Goal: Task Accomplishment & Management: Manage account settings

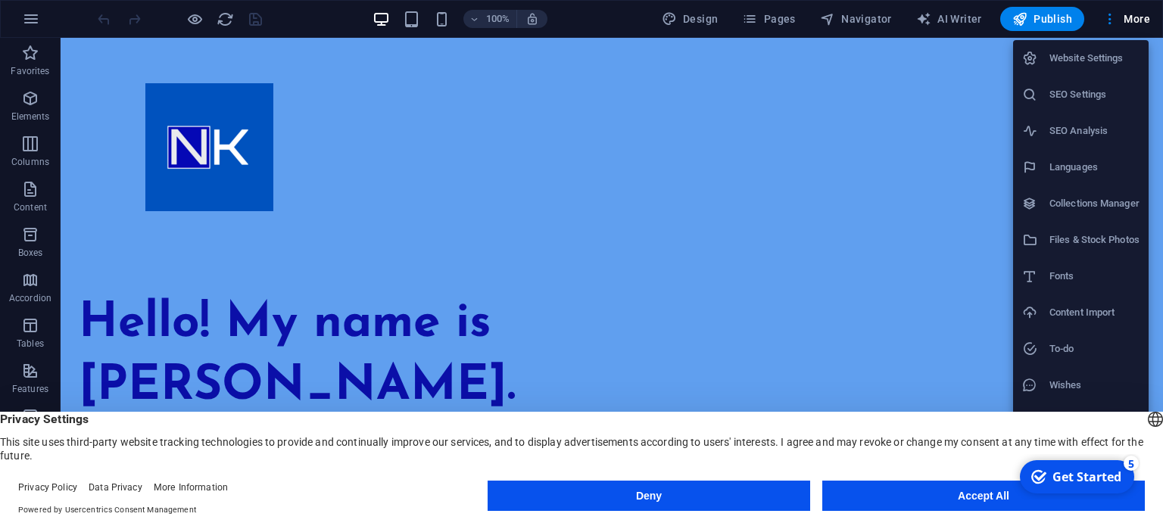
click at [0, 0] on button "Accept All" at bounding box center [0, 0] width 0 height 0
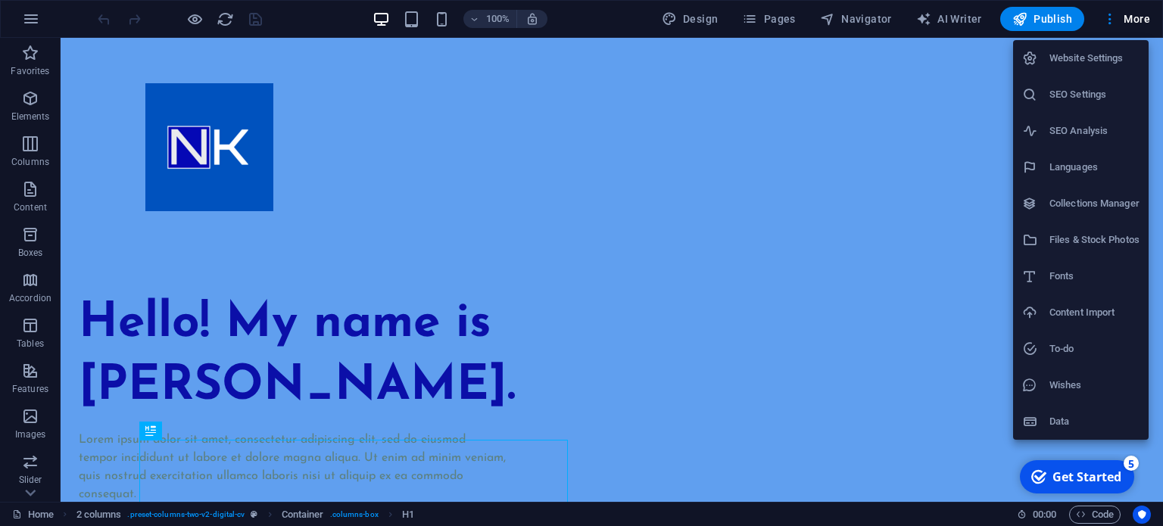
click at [454, 276] on div at bounding box center [581, 263] width 1163 height 526
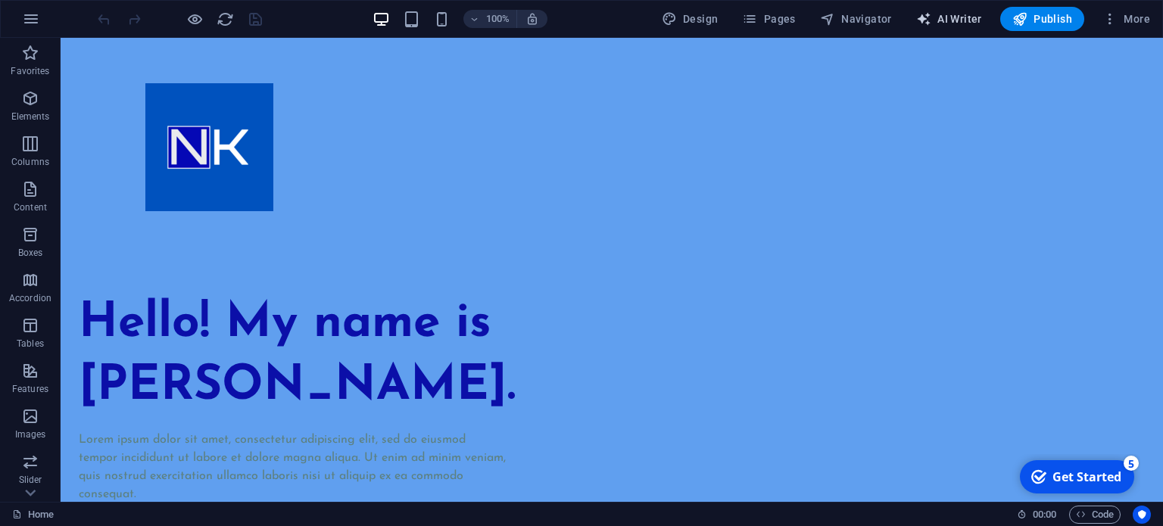
select select "English"
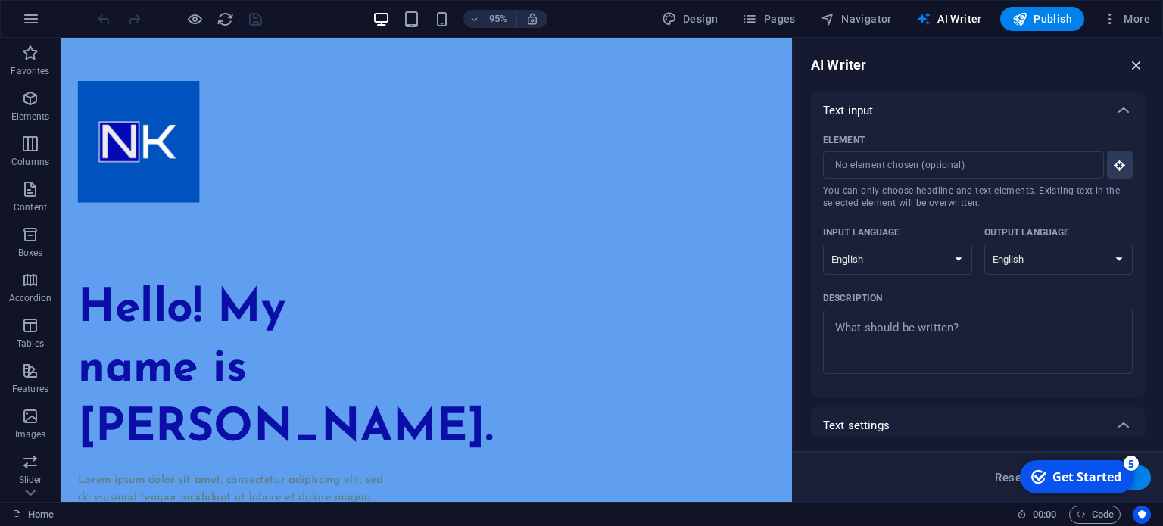
click at [1137, 63] on icon "button" at bounding box center [1136, 65] width 17 height 17
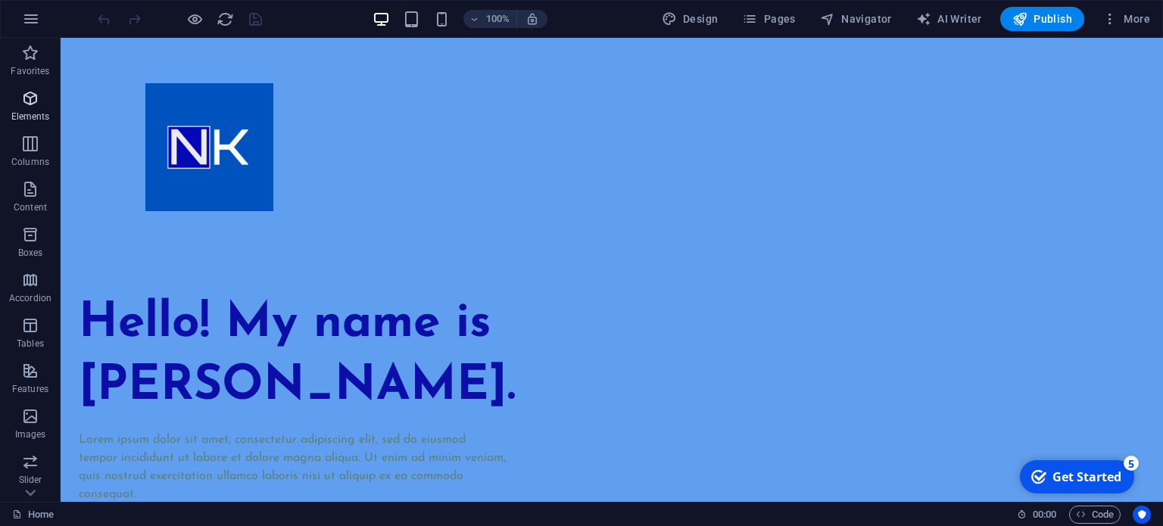
scroll to position [217, 0]
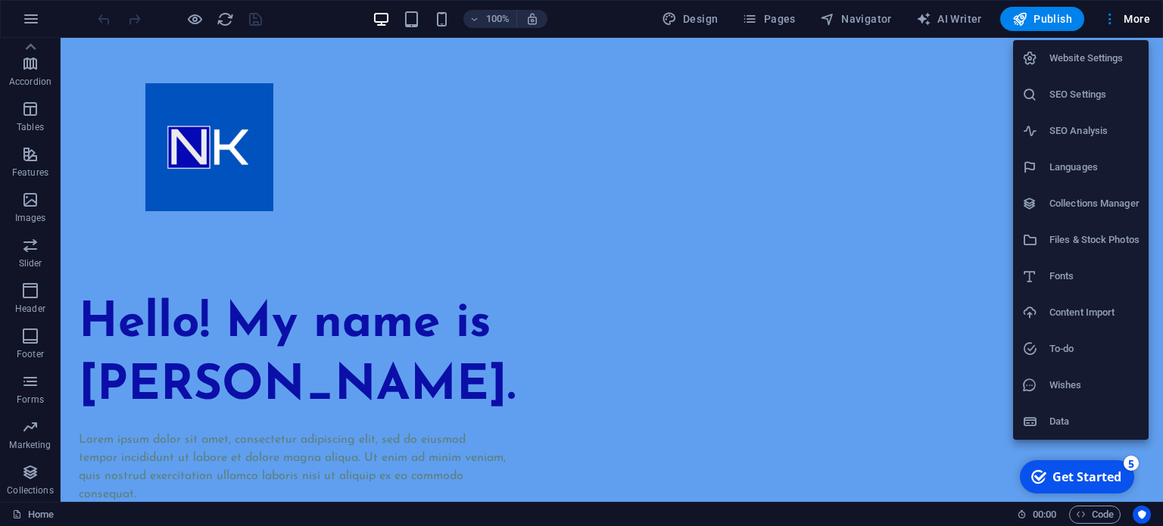
click at [1139, 11] on div at bounding box center [581, 263] width 1163 height 526
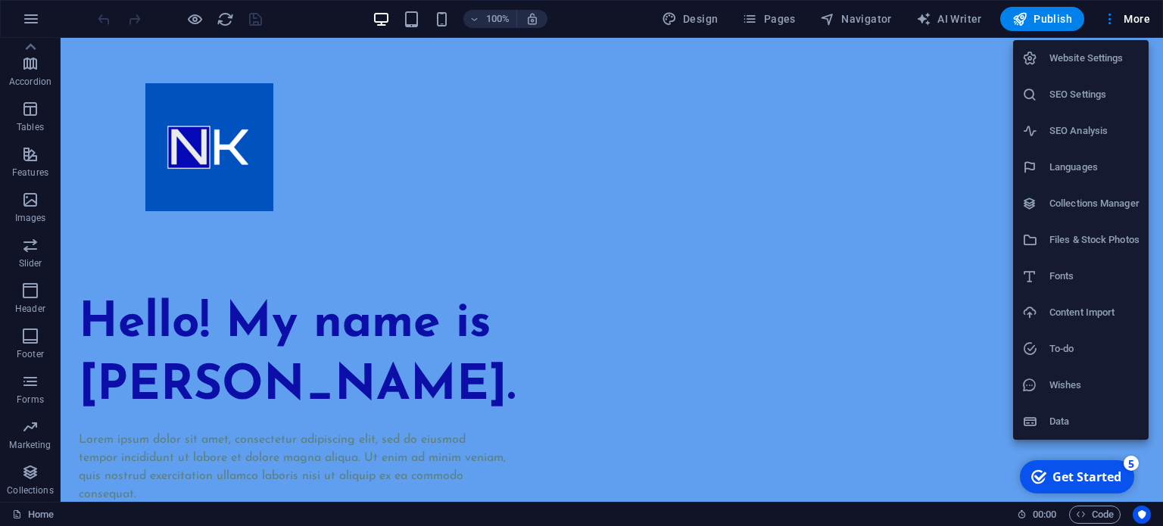
click at [1113, 57] on h6 "Website Settings" at bounding box center [1095, 58] width 90 height 18
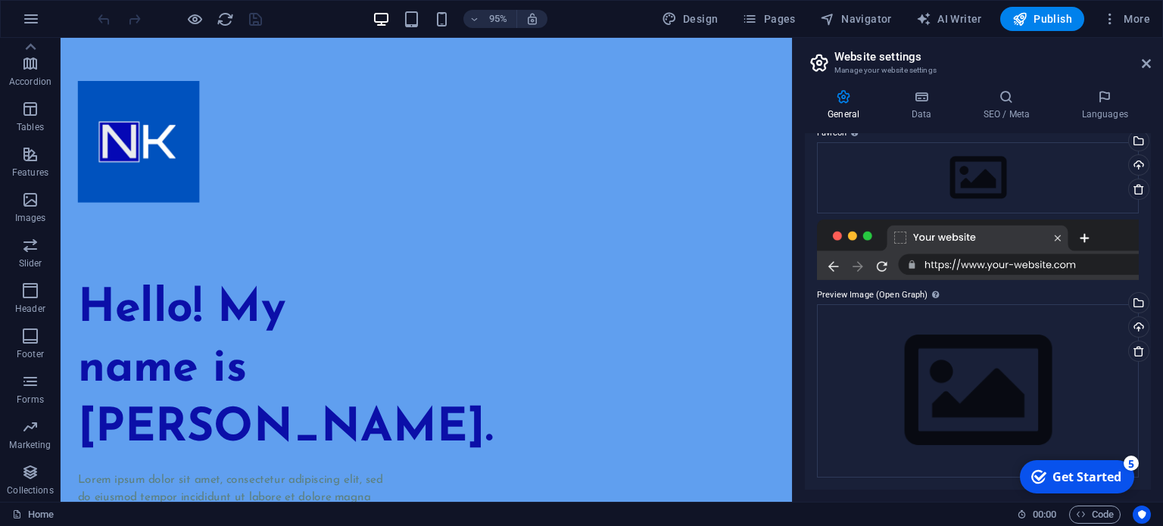
scroll to position [0, 0]
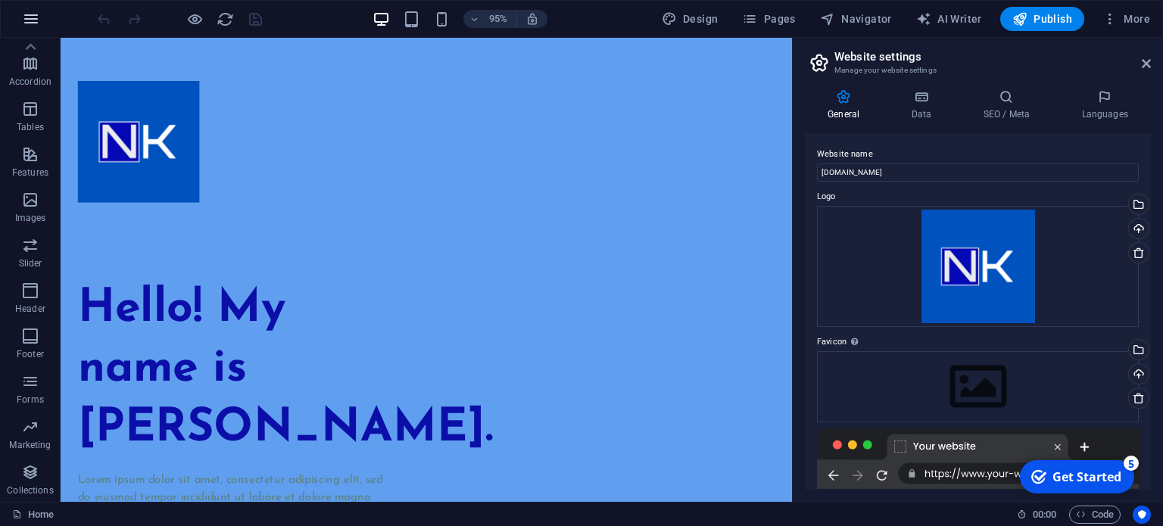
click at [0, 0] on icon "button" at bounding box center [0, 0] width 0 height 0
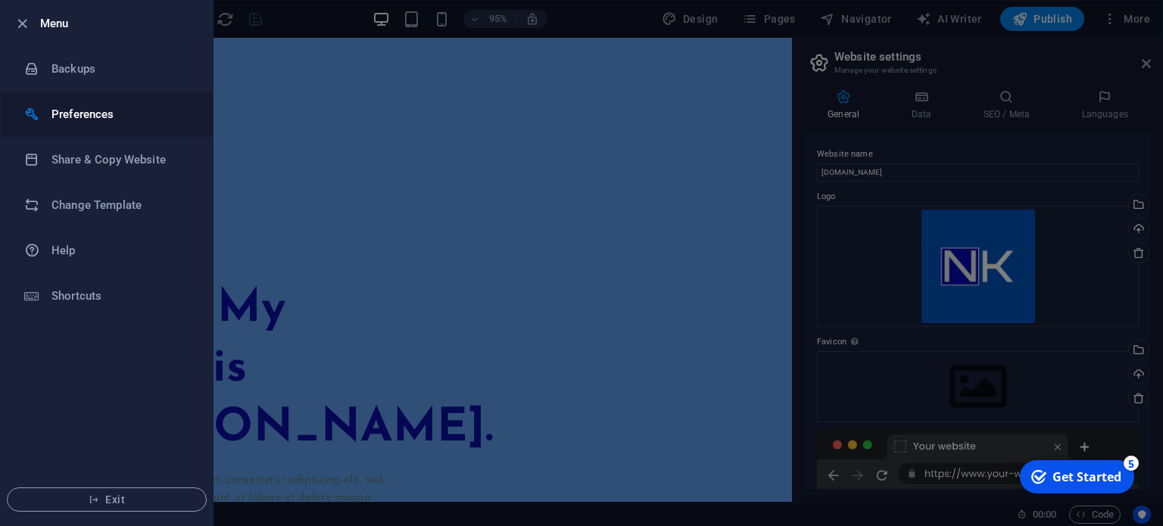
click at [130, 114] on h6 "Preferences" at bounding box center [121, 114] width 140 height 18
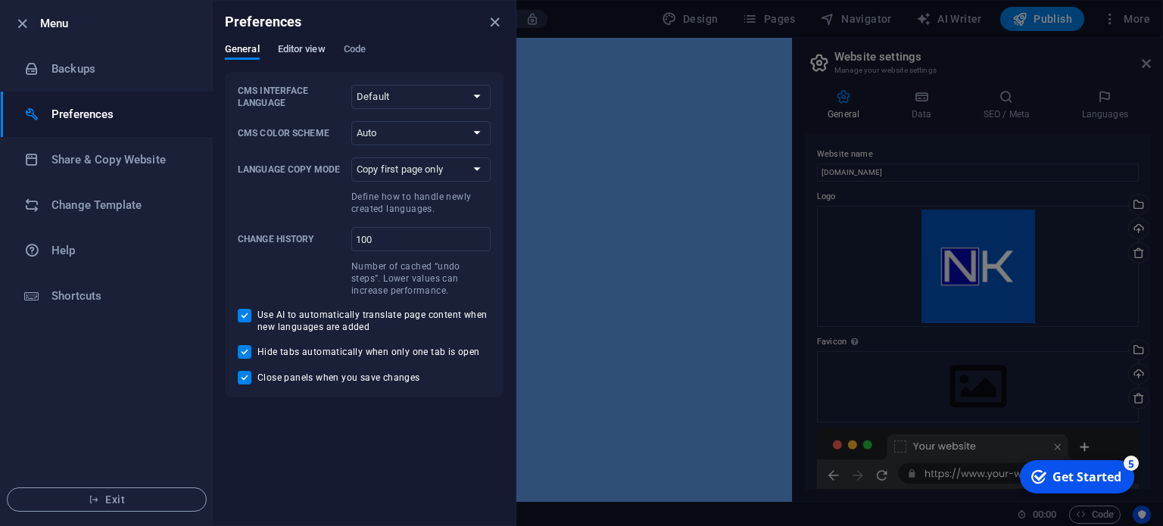
click at [291, 49] on span "Editor view" at bounding box center [302, 50] width 48 height 21
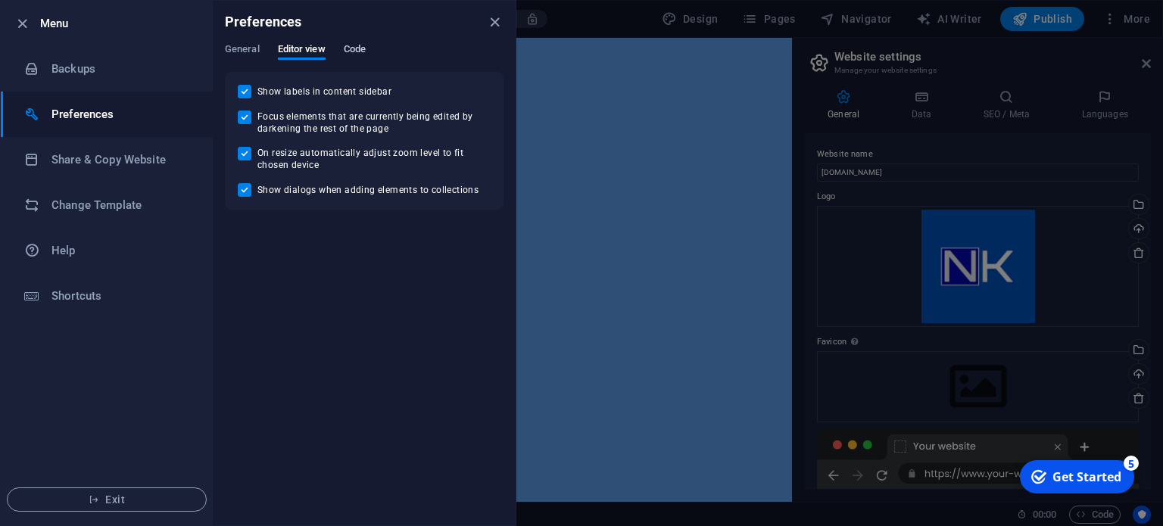
click at [364, 44] on span "Code" at bounding box center [355, 50] width 22 height 21
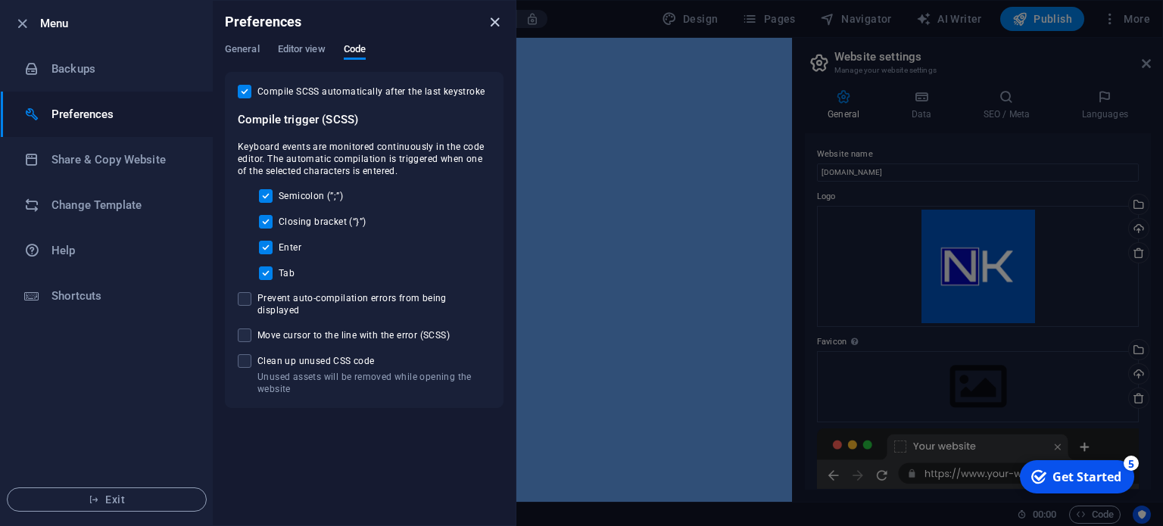
click at [495, 20] on icon "close" at bounding box center [494, 22] width 17 height 17
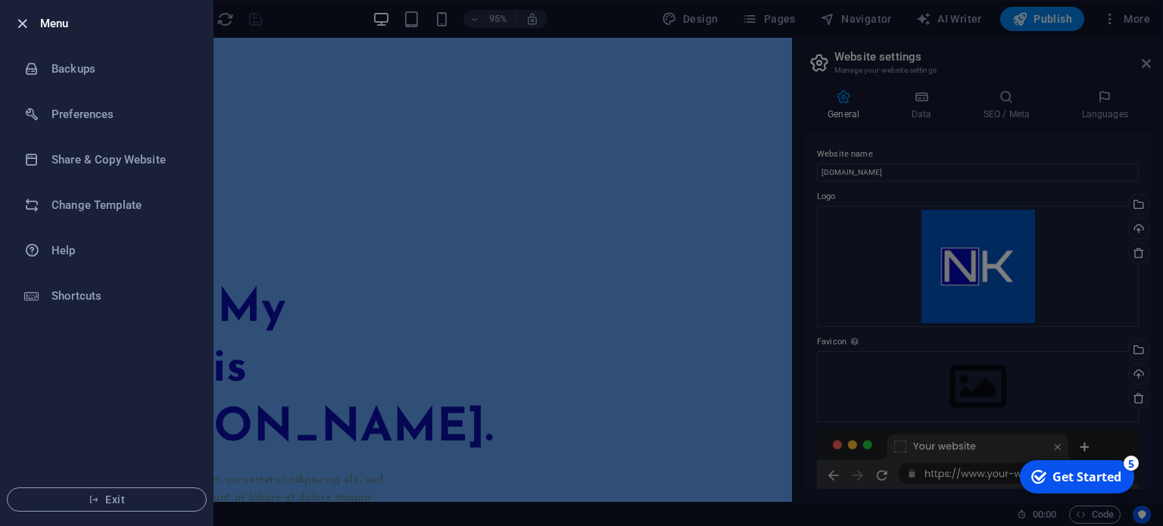
click at [14, 20] on icon "button" at bounding box center [22, 23] width 17 height 17
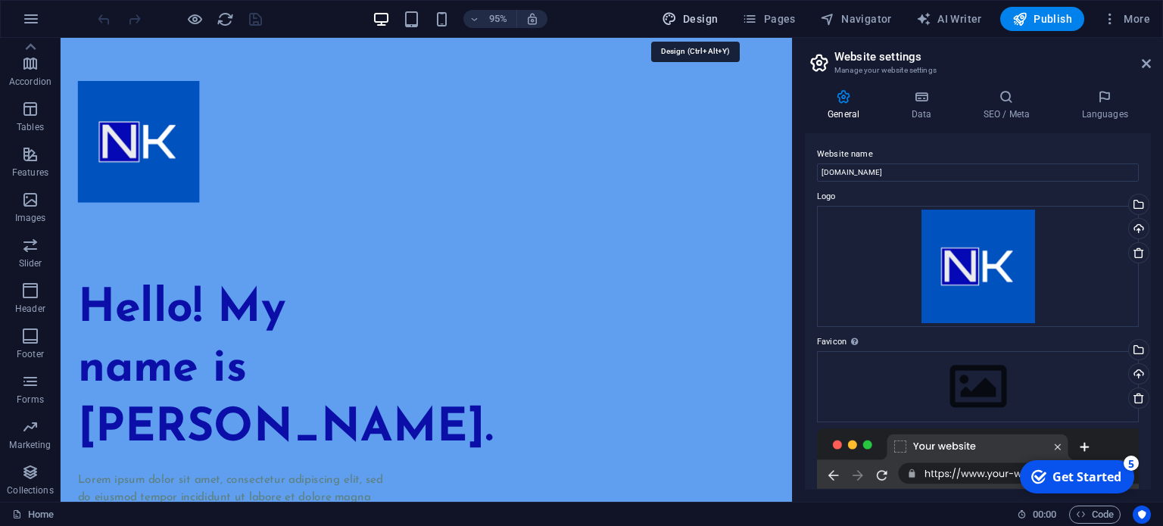
select select "px"
select select "400"
select select "px"
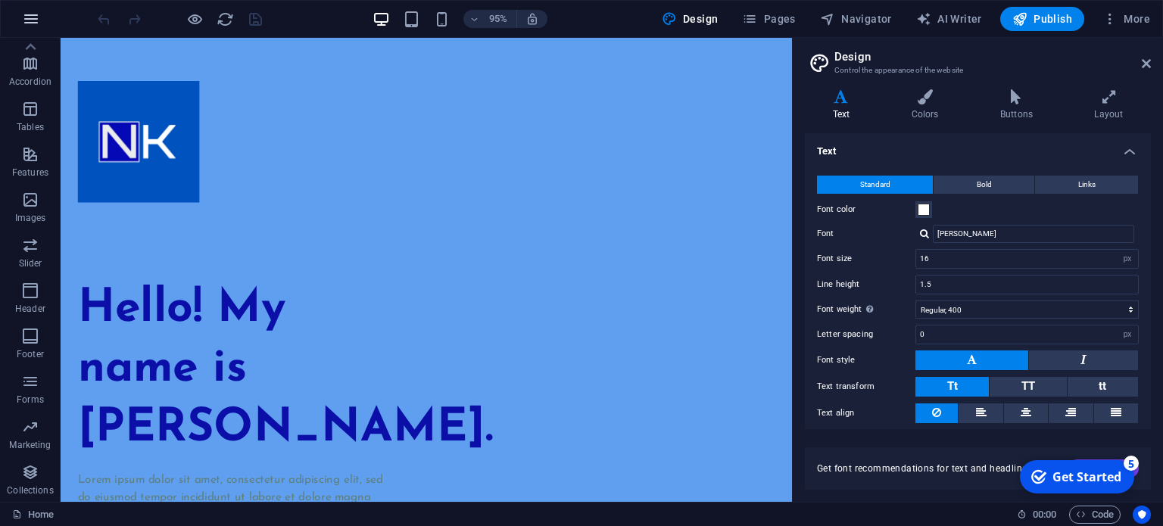
click at [0, 0] on icon "button" at bounding box center [0, 0] width 0 height 0
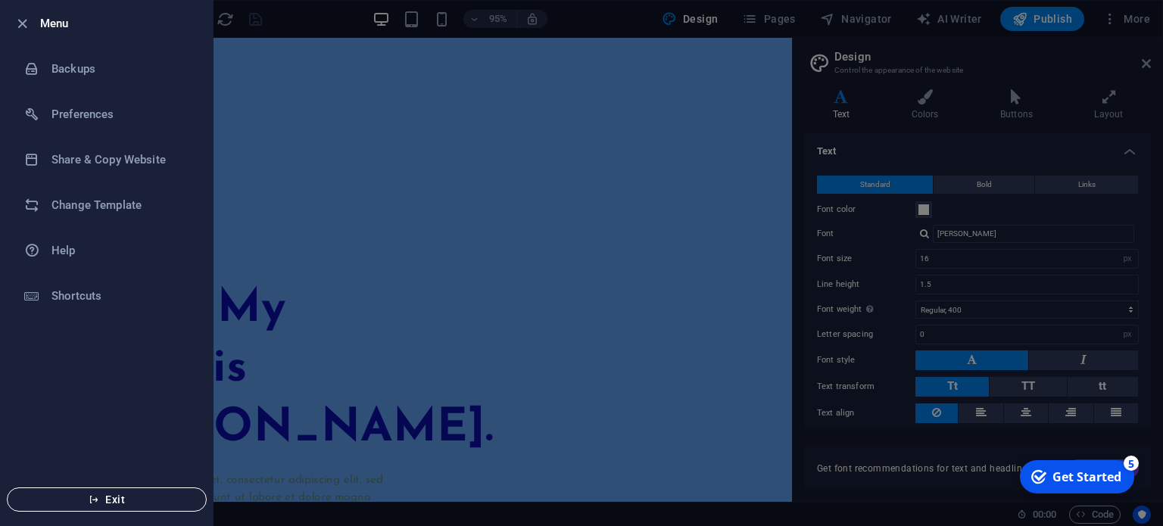
click at [120, 494] on span "Exit" at bounding box center [107, 500] width 174 height 12
